Goal: Complete application form: Complete application form

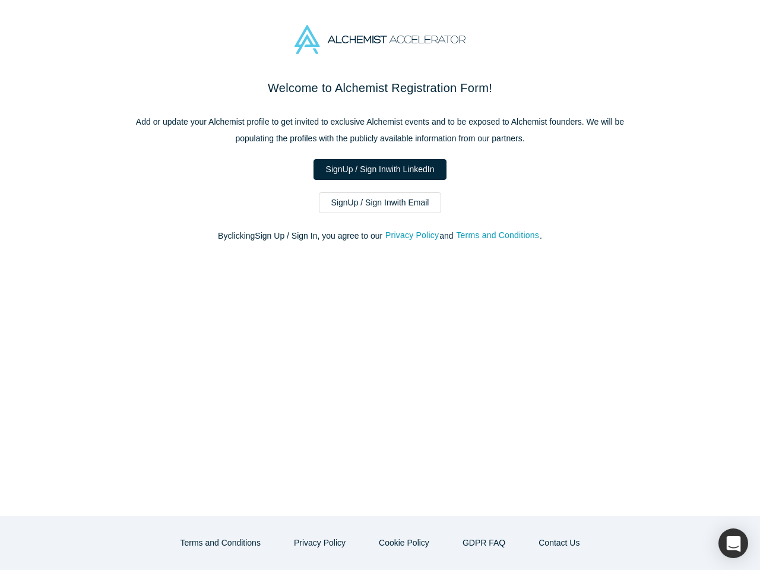
click at [380, 285] on div "Welcome to Alchemist Registration Form! Add or update your Alchemist profile to…" at bounding box center [380, 297] width 760 height 437
click at [414, 236] on button "Privacy Policy" at bounding box center [412, 236] width 55 height 14
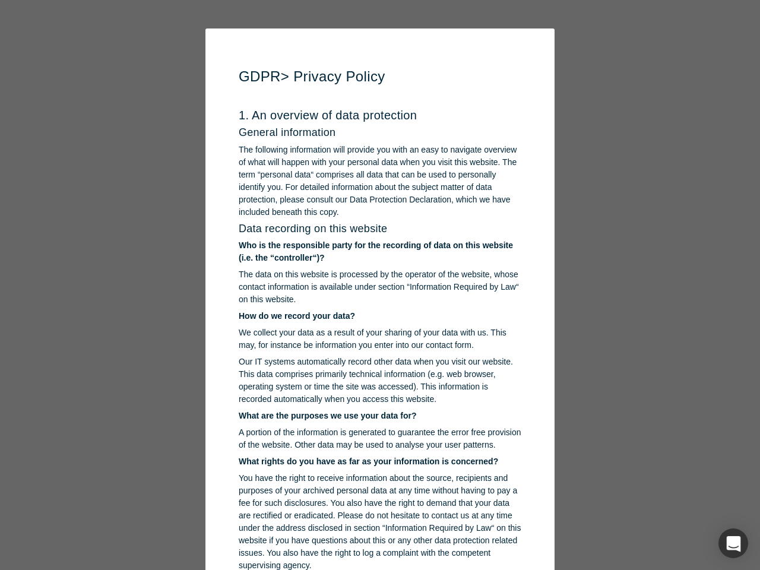
click at [324, 543] on p "You have the right to receive information about the source, recipients and purp…" at bounding box center [380, 522] width 283 height 100
